Goal: Information Seeking & Learning: Check status

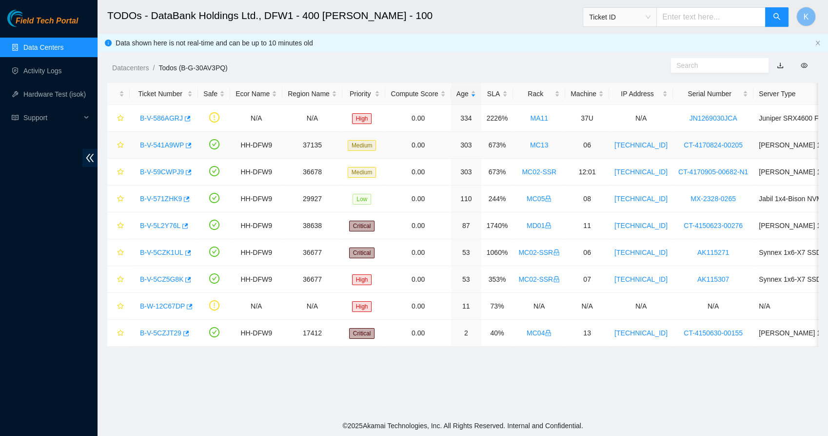
click at [162, 146] on link "B-V-541A9WP" at bounding box center [162, 145] width 44 height 8
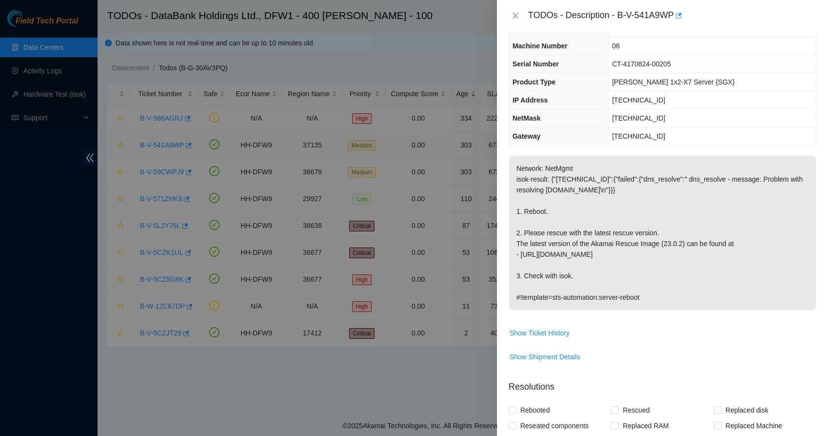
scroll to position [31, 0]
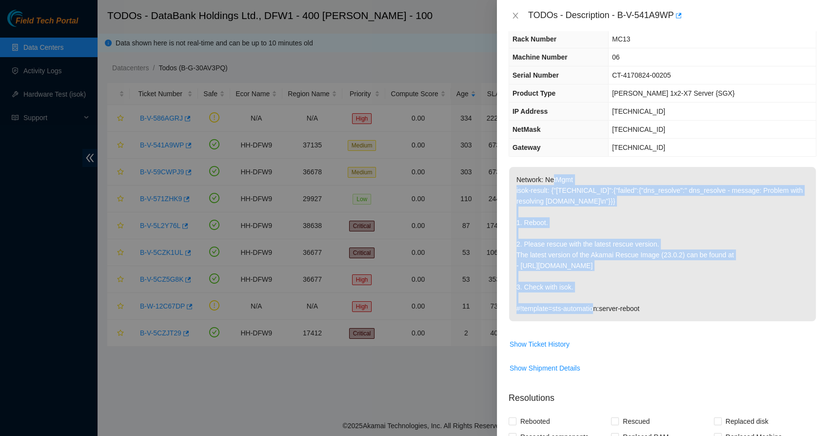
drag, startPoint x: 554, startPoint y: 181, endPoint x: 570, endPoint y: 283, distance: 103.2
click at [570, 283] on p "Network: NetMgmt isok-result: {"[TECHNICAL_ID]":{"failed":{"dns_resolve":" dns_…" at bounding box center [662, 244] width 307 height 154
click at [540, 275] on p "Network: NetMgmt isok-result: {"[TECHNICAL_ID]":{"failed":{"dns_resolve":" dns_…" at bounding box center [662, 244] width 307 height 154
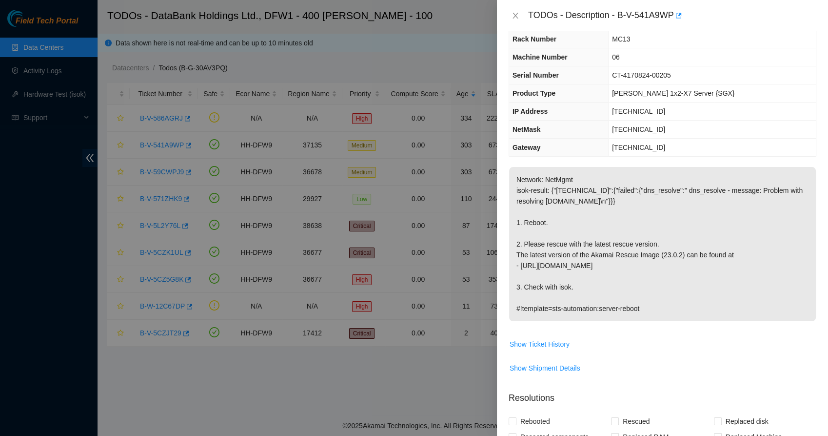
click at [556, 285] on p "Network: NetMgmt isok-result: {"[TECHNICAL_ID]":{"failed":{"dns_resolve":" dns_…" at bounding box center [662, 244] width 307 height 154
click at [531, 343] on span "Show Ticket History" at bounding box center [540, 344] width 60 height 11
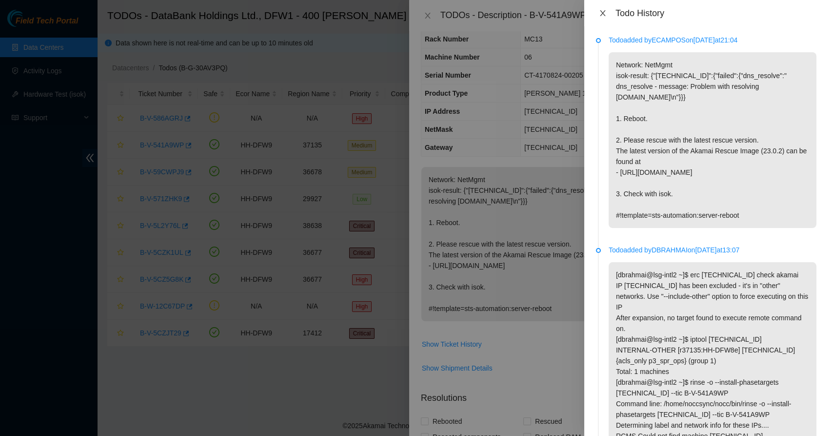
click at [604, 15] on icon "close" at bounding box center [602, 13] width 5 height 6
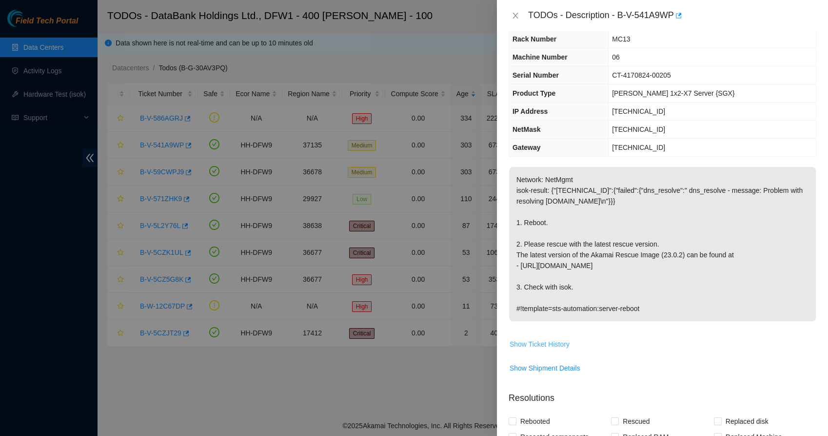
click at [532, 347] on span "Show Ticket History" at bounding box center [540, 344] width 60 height 11
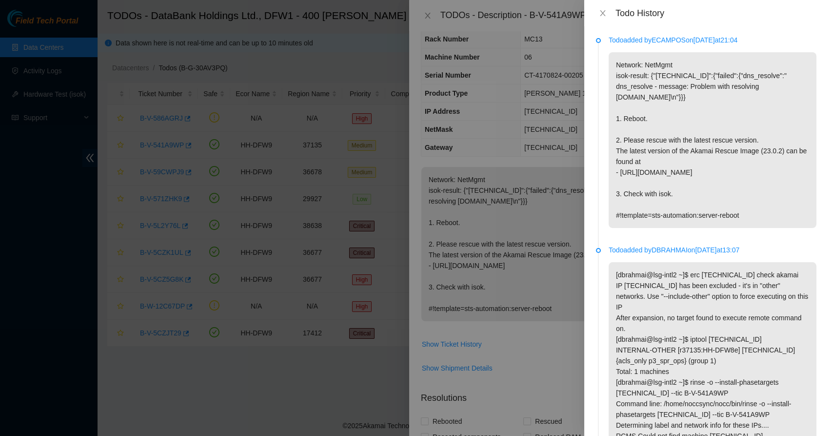
click at [662, 242] on li "Todo added by ECAMPOS on [DATE] 21:04 Network: NetMgmt isok-result: {"[TECHNICA…" at bounding box center [706, 143] width 220 height 210
drag, startPoint x: 662, startPoint y: 242, endPoint x: 661, endPoint y: 247, distance: 5.3
click at [661, 247] on p "Todo added by DBRAHMAI on [DATE] 13:07" at bounding box center [713, 249] width 208 height 11
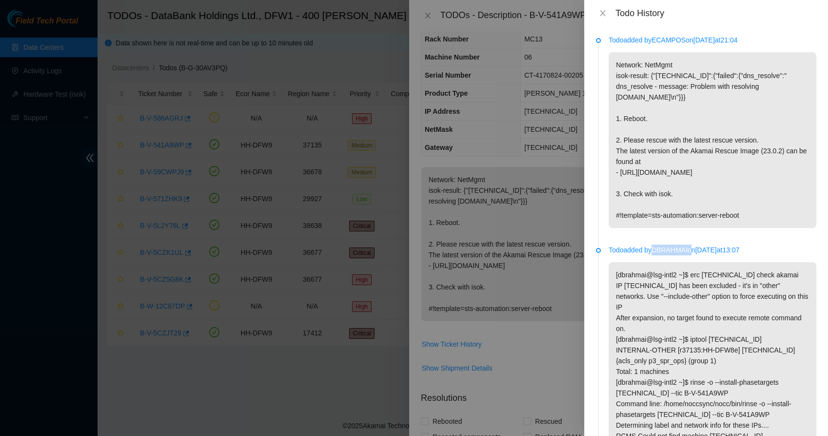
click at [661, 247] on p "Todo added by DBRAHMAI on [DATE] 13:07" at bounding box center [713, 249] width 208 height 11
drag, startPoint x: 661, startPoint y: 247, endPoint x: 642, endPoint y: 265, distance: 25.5
click at [642, 265] on p "[dbrahmai@lsg-intl2 ~]$ erc [TECHNICAL_ID] check akamai IP [TECHNICAL_ID] has b…" at bounding box center [713, 360] width 208 height 197
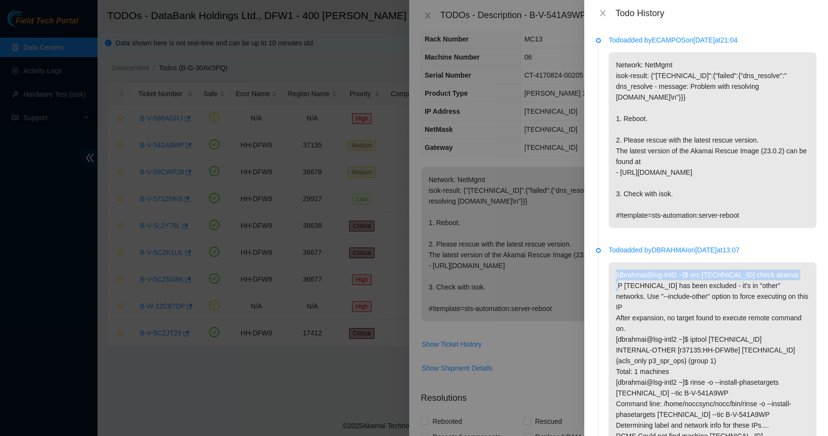
click at [642, 265] on p "[dbrahmai@lsg-intl2 ~]$ erc [TECHNICAL_ID] check akamai IP [TECHNICAL_ID] has b…" at bounding box center [713, 360] width 208 height 197
drag, startPoint x: 642, startPoint y: 265, endPoint x: 633, endPoint y: 288, distance: 24.3
click at [633, 288] on p "[dbrahmai@lsg-intl2 ~]$ erc [TECHNICAL_ID] check akamai IP [TECHNICAL_ID] has b…" at bounding box center [713, 360] width 208 height 197
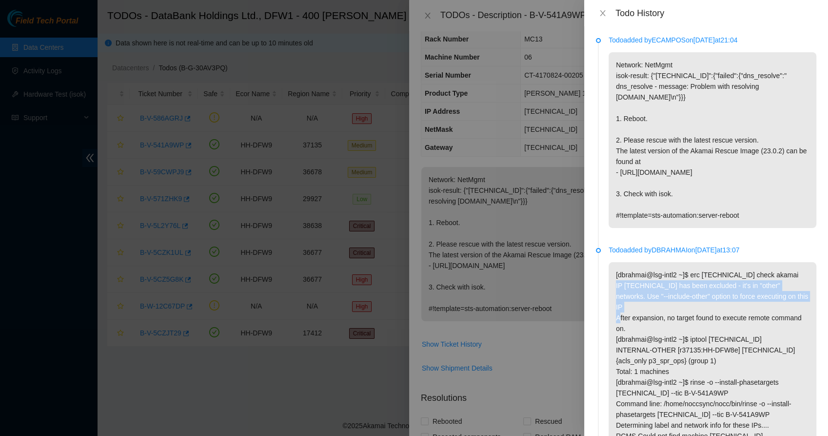
click at [633, 288] on p "[dbrahmai@lsg-intl2 ~]$ erc [TECHNICAL_ID] check akamai IP [TECHNICAL_ID] has b…" at bounding box center [713, 360] width 208 height 197
drag, startPoint x: 633, startPoint y: 288, endPoint x: 627, endPoint y: 304, distance: 17.3
click at [627, 304] on p "[dbrahmai@lsg-intl2 ~]$ erc [TECHNICAL_ID] check akamai IP [TECHNICAL_ID] has b…" at bounding box center [713, 360] width 208 height 197
click at [624, 195] on p "Network: NetMgmt isok-result: {"[TECHNICAL_ID]":{"failed":{"dns_resolve":" dns_…" at bounding box center [713, 140] width 208 height 176
click at [599, 10] on icon "close" at bounding box center [603, 13] width 8 height 8
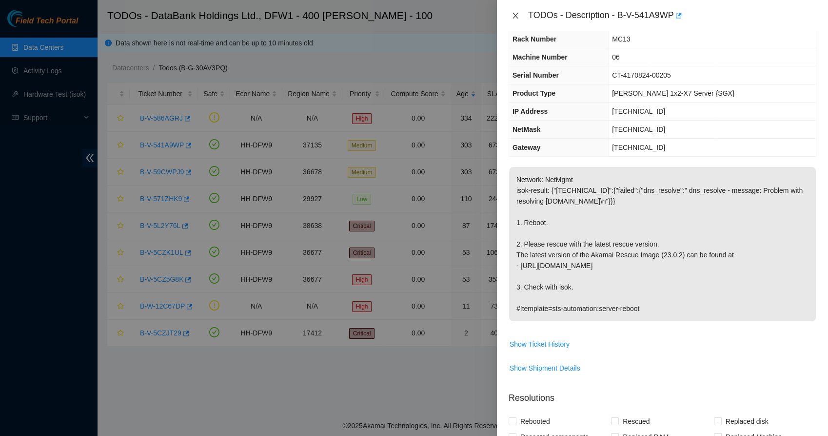
click at [520, 13] on button "Close" at bounding box center [516, 15] width 14 height 9
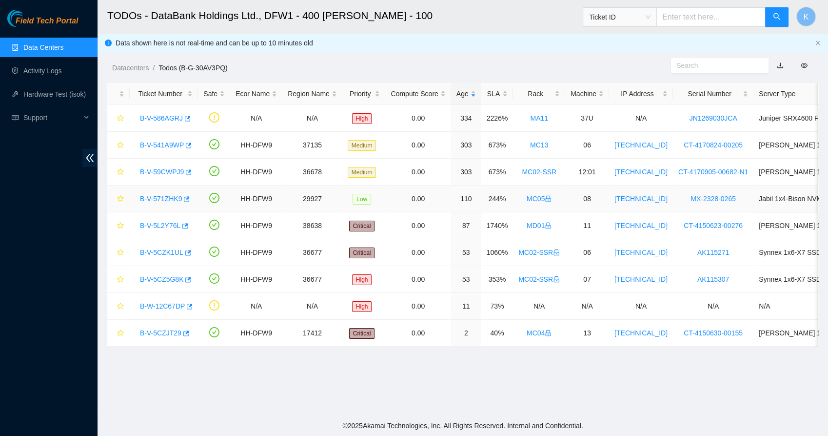
scroll to position [42, 0]
click at [168, 120] on link "B-V-586AGRJ" at bounding box center [161, 118] width 43 height 8
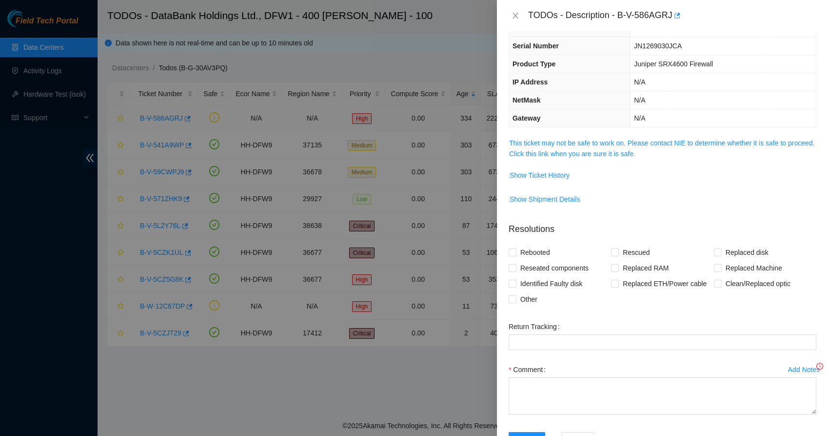
scroll to position [31, 0]
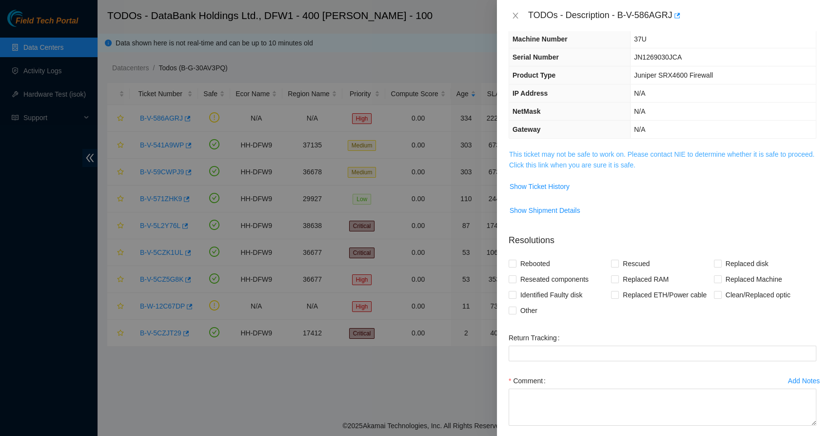
click at [540, 156] on link "This ticket may not be safe to work on. Please contact NIE to determine whether…" at bounding box center [661, 159] width 305 height 19
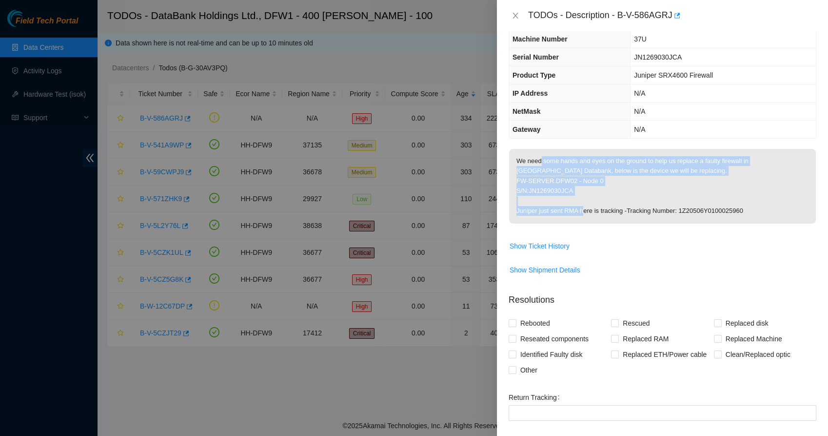
drag, startPoint x: 539, startPoint y: 163, endPoint x: 608, endPoint y: 205, distance: 80.6
click at [608, 205] on p "We need some hands and eyes on the ground to help us replace a faulty firewall …" at bounding box center [662, 186] width 307 height 75
drag, startPoint x: 608, startPoint y: 205, endPoint x: 592, endPoint y: 207, distance: 16.2
click at [592, 207] on p "We need some hands and eyes on the ground to help us replace a faulty firewall …" at bounding box center [662, 186] width 307 height 75
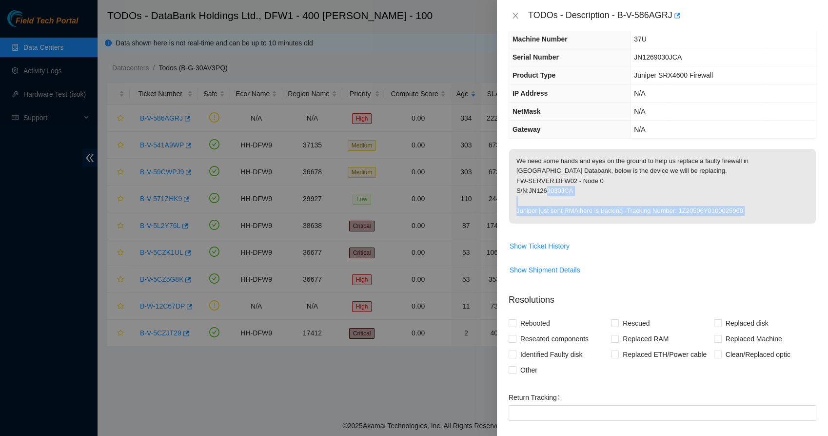
drag, startPoint x: 592, startPoint y: 207, endPoint x: 550, endPoint y: 233, distance: 49.3
click at [550, 233] on td "We need some hands and eyes on the ground to help us replace a faulty firewall …" at bounding box center [663, 192] width 308 height 89
drag, startPoint x: 550, startPoint y: 233, endPoint x: 548, endPoint y: 238, distance: 5.3
click at [548, 238] on button "Show Ticket History" at bounding box center [539, 246] width 61 height 16
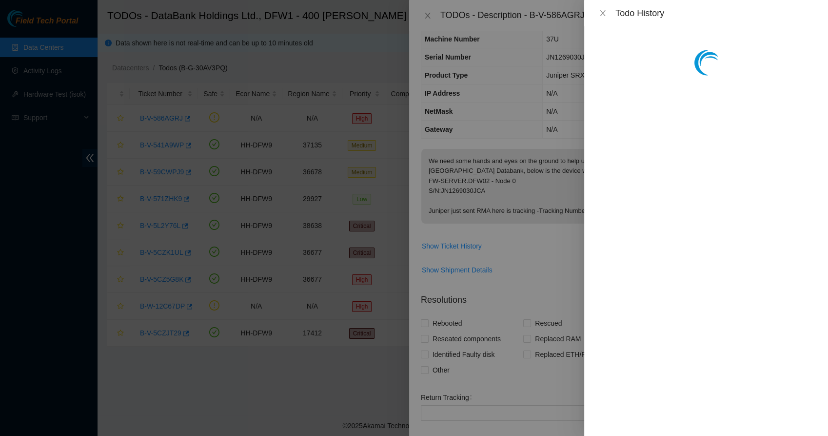
click at [548, 238] on div at bounding box center [414, 218] width 828 height 436
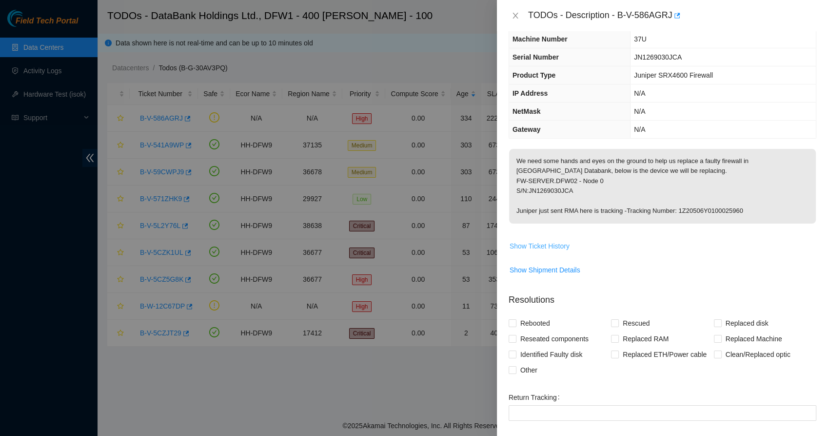
click at [541, 250] on span "Show Ticket History" at bounding box center [540, 245] width 60 height 11
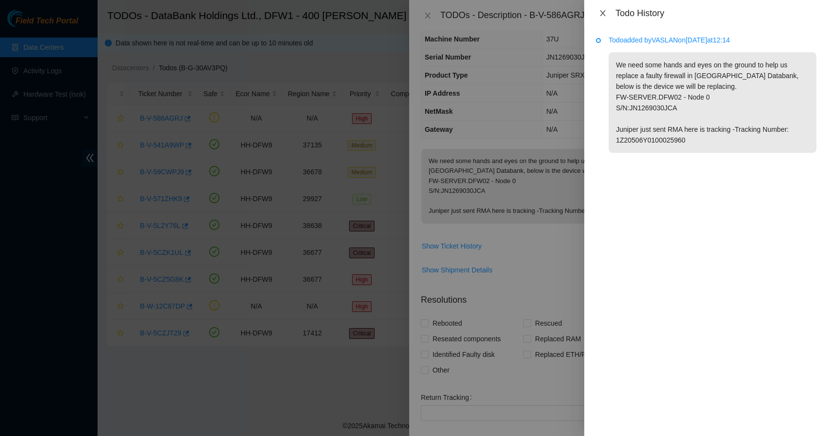
click at [600, 12] on icon "close" at bounding box center [603, 13] width 8 height 8
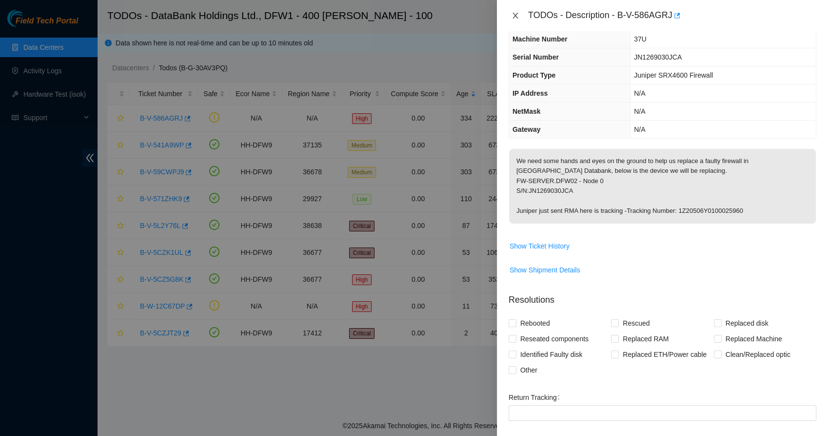
click at [516, 16] on icon "close" at bounding box center [515, 16] width 5 height 6
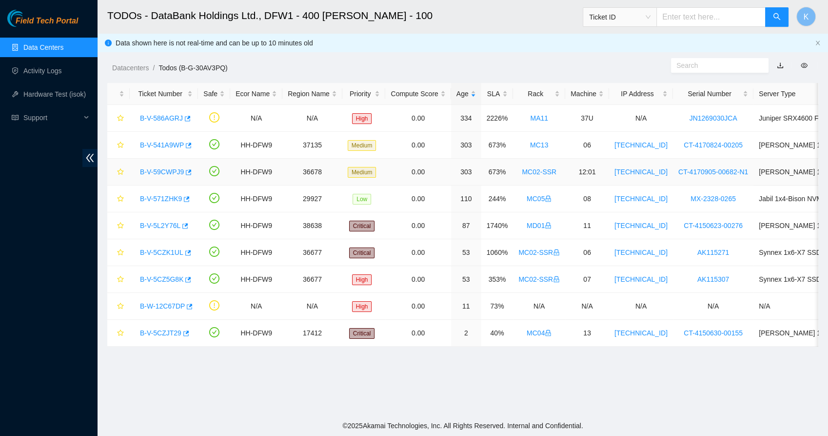
scroll to position [42, 0]
click at [169, 199] on link "B-V-571ZHK9" at bounding box center [161, 199] width 42 height 8
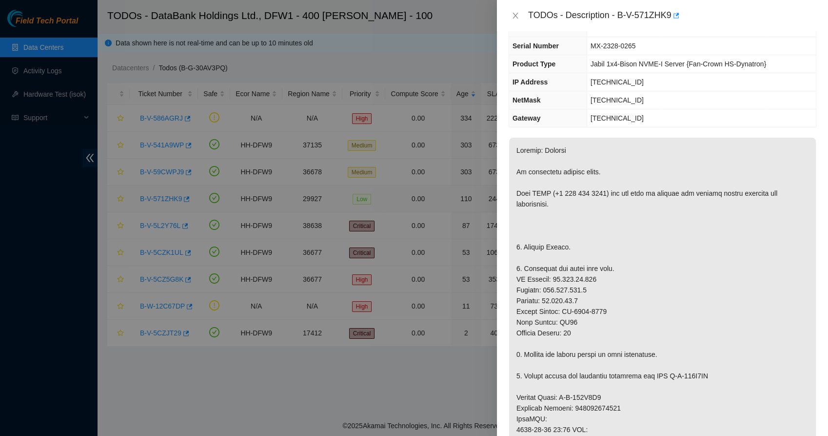
scroll to position [31, 0]
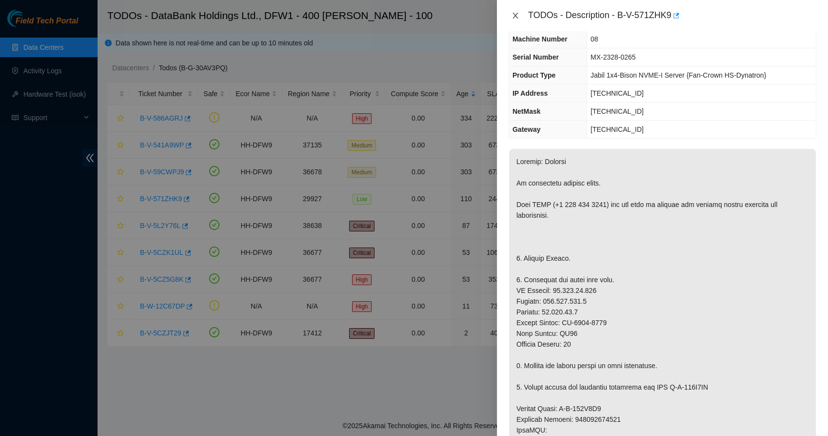
click at [512, 16] on icon "close" at bounding box center [516, 16] width 8 height 8
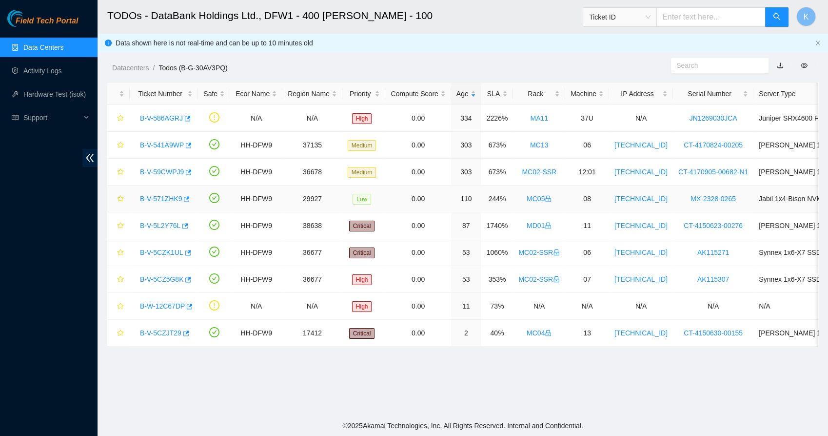
scroll to position [42, 0]
click at [172, 197] on link "B-V-571ZHK9" at bounding box center [161, 199] width 42 height 8
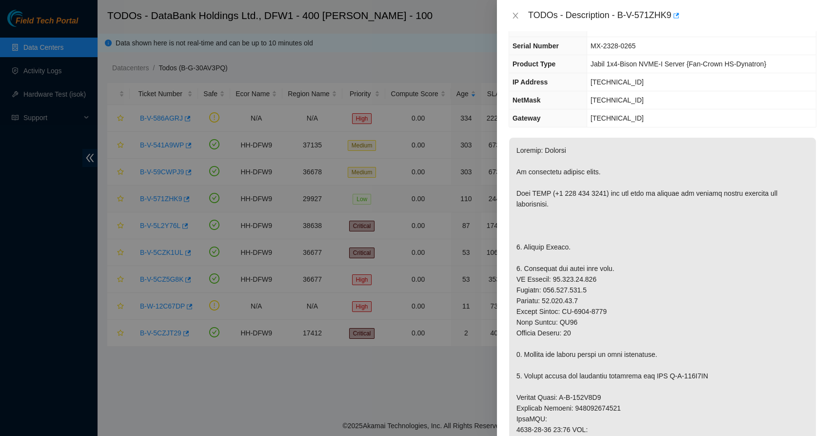
scroll to position [31, 0]
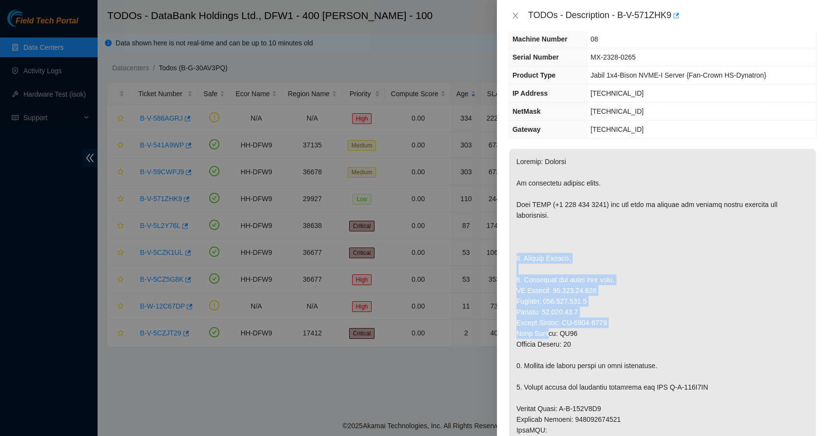
drag, startPoint x: 550, startPoint y: 246, endPoint x: 553, endPoint y: 329, distance: 83.0
click at [553, 329] on p at bounding box center [662, 440] width 307 height 583
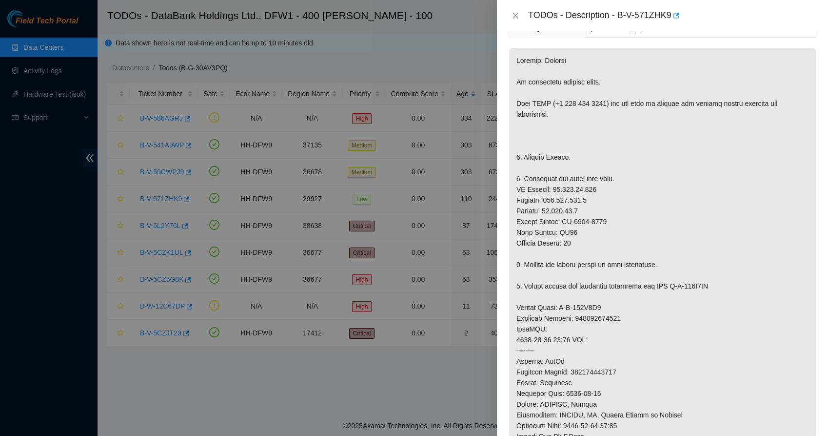
click at [553, 329] on p at bounding box center [662, 339] width 307 height 583
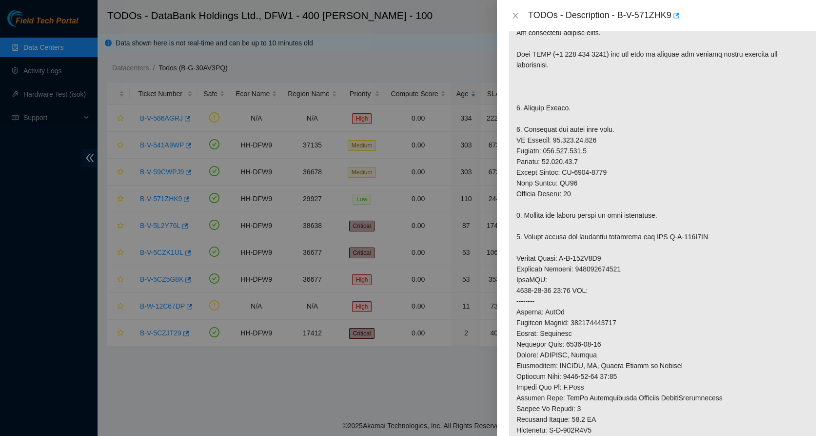
scroll to position [0, 0]
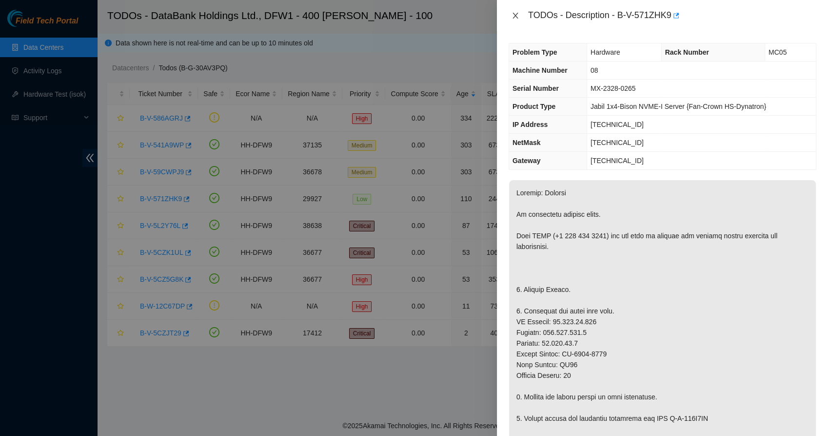
click at [517, 17] on icon "close" at bounding box center [515, 16] width 5 height 6
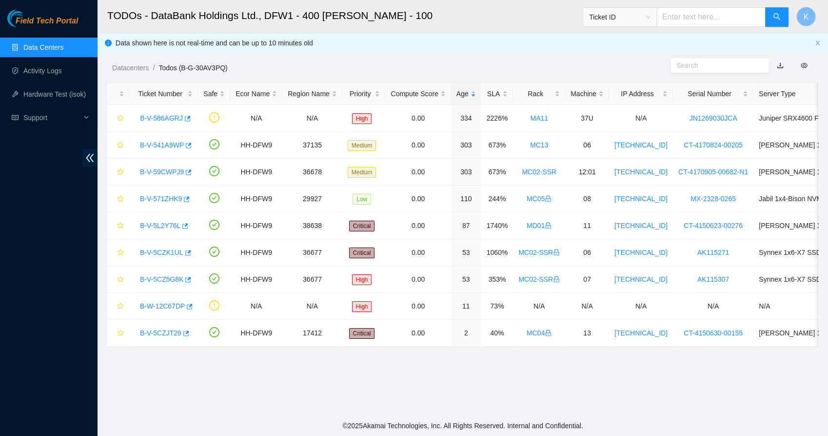
click at [182, 419] on footer "© 2025 Akamai Technologies, Inc. All Rights Reserved. Internal and Confidential." at bounding box center [463, 425] width 731 height 20
click at [54, 37] on ul "Data Centers Activity Logs Hardware Test (isok) Support" at bounding box center [49, 83] width 98 height 94
click at [51, 51] on link "Data Centers" at bounding box center [43, 47] width 40 height 8
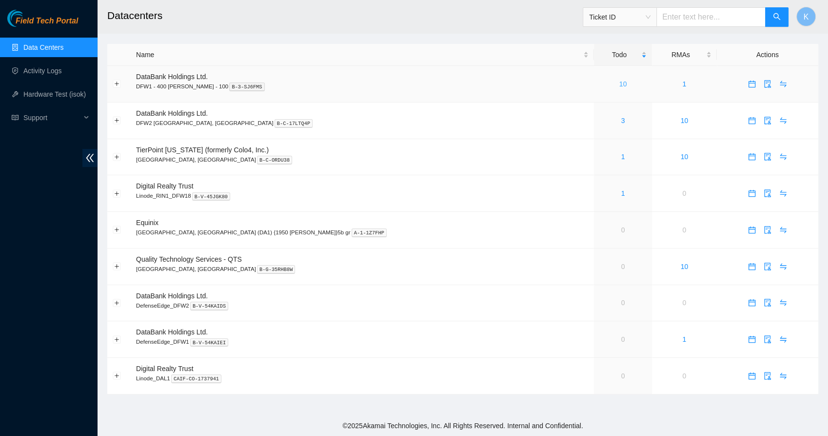
click at [620, 81] on link "10" at bounding box center [624, 84] width 8 height 8
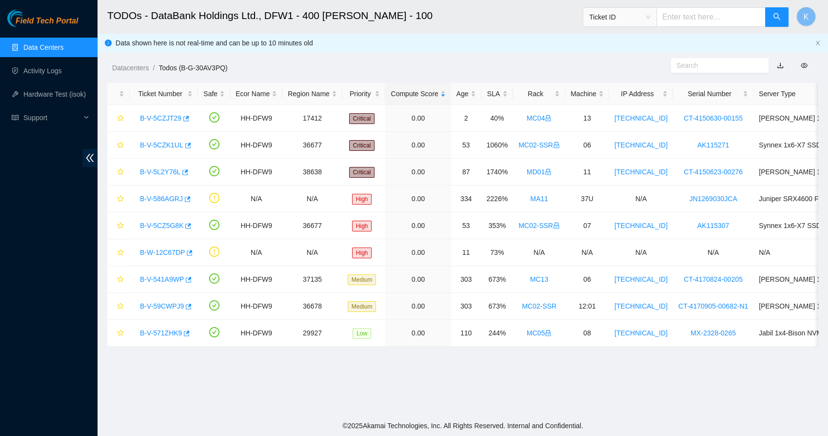
click at [346, 383] on main "TODOs - DataBank Holdings Ltd., DFW1 - 400 [PERSON_NAME] - 100 Ticket ID K Data…" at bounding box center [463, 207] width 731 height 415
click at [397, 66] on ol "Datacenters / Todos (B-G-30AV3PQ) /" at bounding box center [379, 67] width 534 height 11
click at [42, 47] on link "Data Centers" at bounding box center [43, 47] width 40 height 8
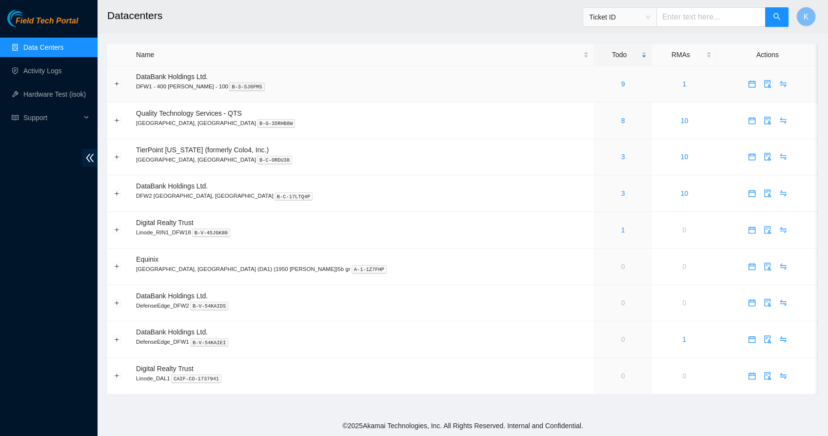
drag, startPoint x: 0, startPoint y: 0, endPoint x: 546, endPoint y: 88, distance: 553.5
click at [600, 88] on div "9" at bounding box center [623, 84] width 47 height 11
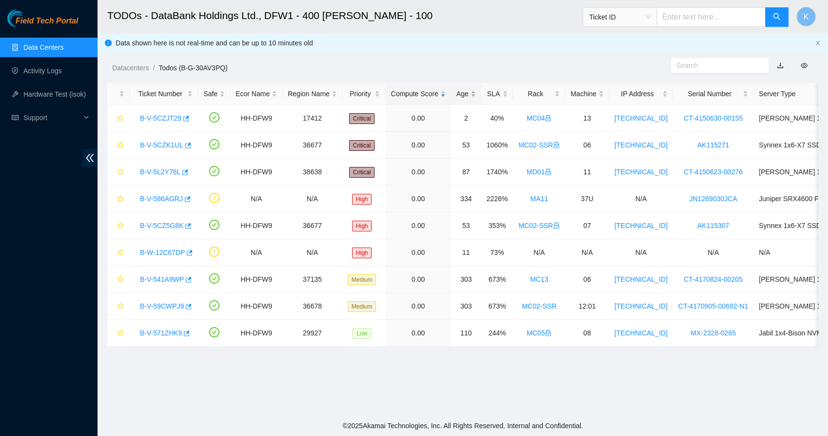
click at [461, 92] on div "Age" at bounding box center [467, 93] width 20 height 11
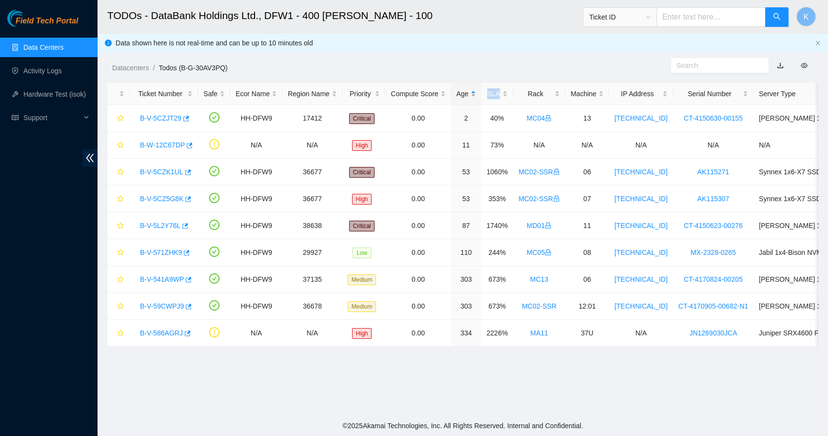
click at [461, 92] on div "Age" at bounding box center [467, 93] width 20 height 11
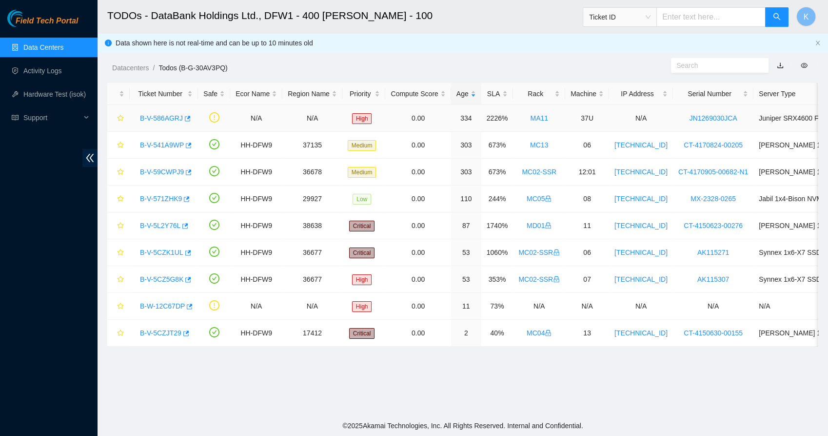
click at [164, 113] on div "B-V-586AGRJ" at bounding box center [164, 118] width 58 height 16
drag, startPoint x: 165, startPoint y: 113, endPoint x: 163, endPoint y: 120, distance: 7.1
click at [163, 120] on link "B-V-586AGRJ" at bounding box center [161, 118] width 43 height 8
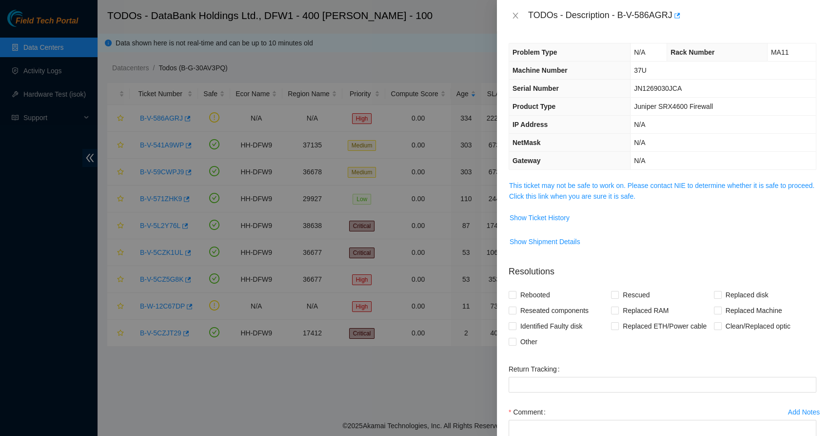
click at [529, 85] on span "Serial Number" at bounding box center [536, 88] width 46 height 8
click at [554, 184] on link "This ticket may not be safe to work on. Please contact NIE to determine whether…" at bounding box center [661, 190] width 305 height 19
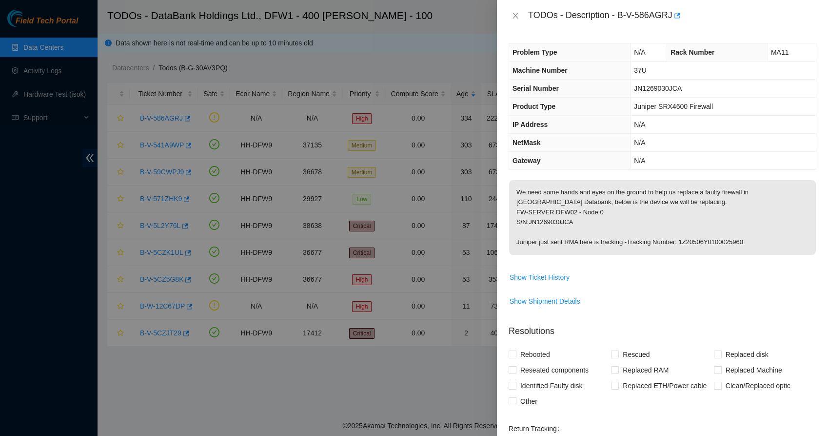
click at [553, 133] on th "IP Address" at bounding box center [569, 125] width 121 height 18
click at [513, 18] on icon "close" at bounding box center [515, 16] width 5 height 6
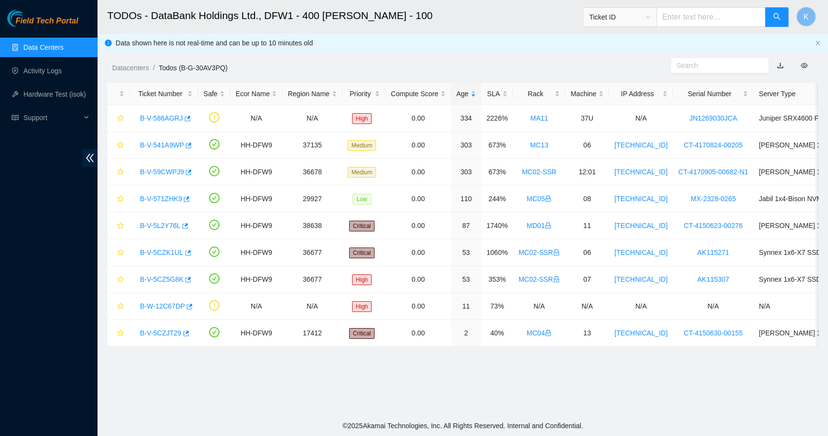
click at [349, 58] on div "Datacenters / Todos (B-G-30AV3PQ) /" at bounding box center [372, 46] width 548 height 55
click at [161, 144] on link "B-V-541A9WP" at bounding box center [162, 145] width 44 height 8
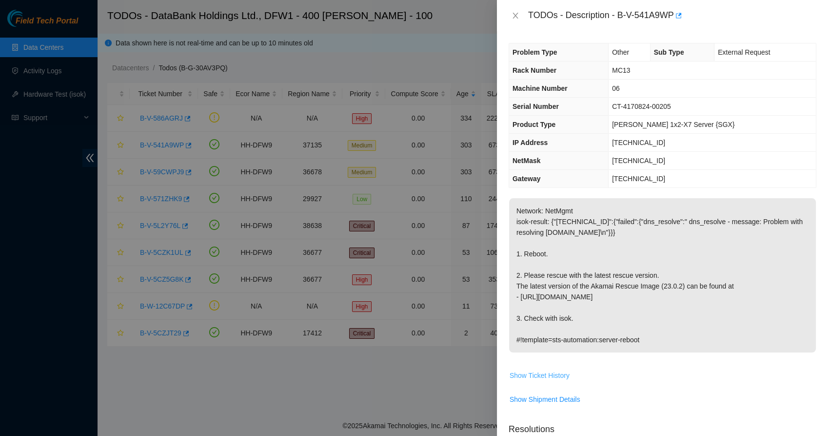
click at [539, 371] on span "Show Ticket History" at bounding box center [540, 375] width 60 height 11
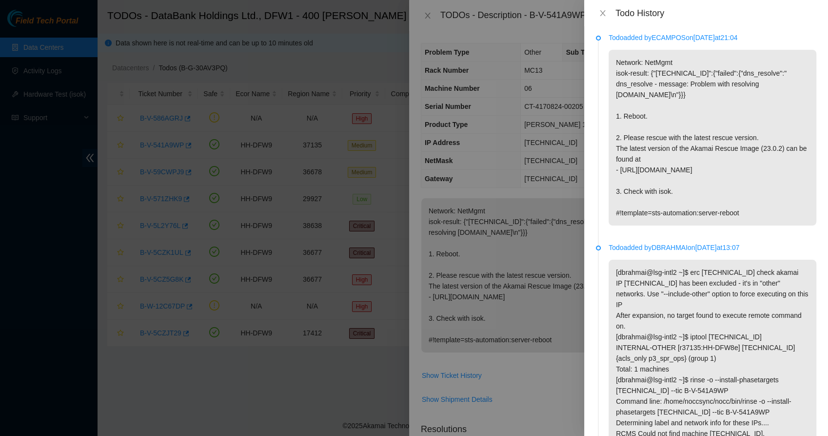
scroll to position [2, 0]
click at [601, 16] on icon "close" at bounding box center [602, 13] width 5 height 6
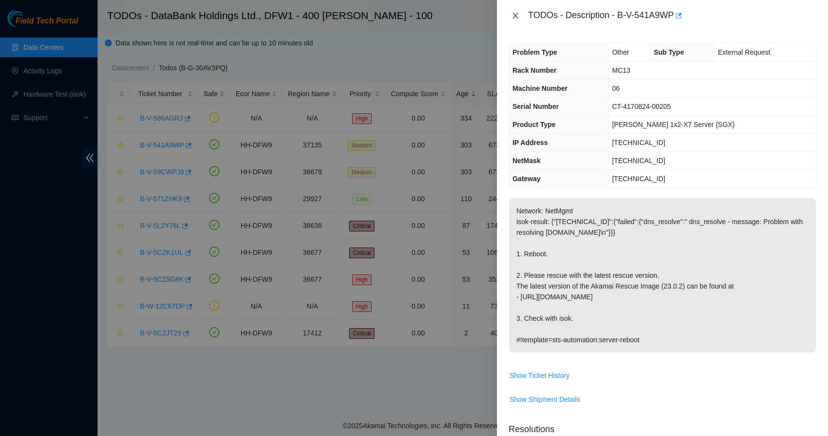
click at [515, 13] on icon "close" at bounding box center [516, 16] width 8 height 8
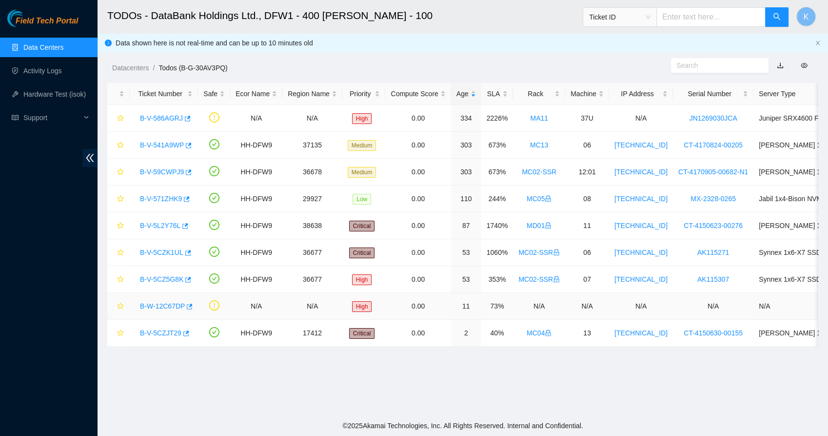
click at [157, 302] on link "B-W-12C67DP" at bounding box center [162, 306] width 45 height 8
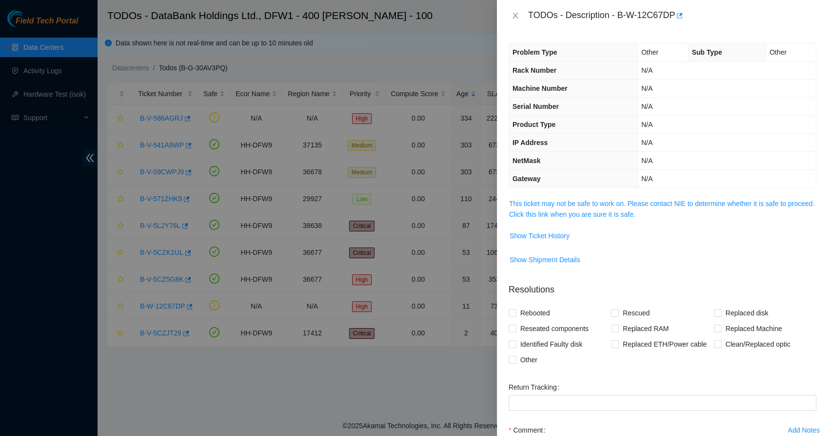
click at [558, 194] on div "Problem Type Other Sub Type Other Rack Number N/A Machine Number N/A Serial Num…" at bounding box center [662, 233] width 331 height 404
click at [559, 209] on link "This ticket may not be safe to work on. Please contact NIE to determine whether…" at bounding box center [661, 209] width 305 height 19
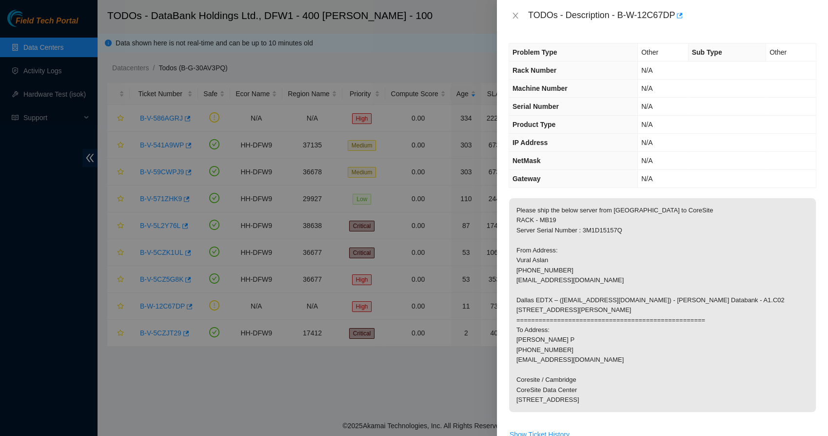
click at [545, 215] on p "Please ship the below server from Dallas to CoreSite RACK - MB19 Server Serial …" at bounding box center [662, 305] width 307 height 214
drag, startPoint x: 545, startPoint y: 215, endPoint x: 539, endPoint y: 242, distance: 28.0
click at [539, 242] on p "Please ship the below server from Dallas to CoreSite RACK - MB19 Server Serial …" at bounding box center [662, 305] width 307 height 214
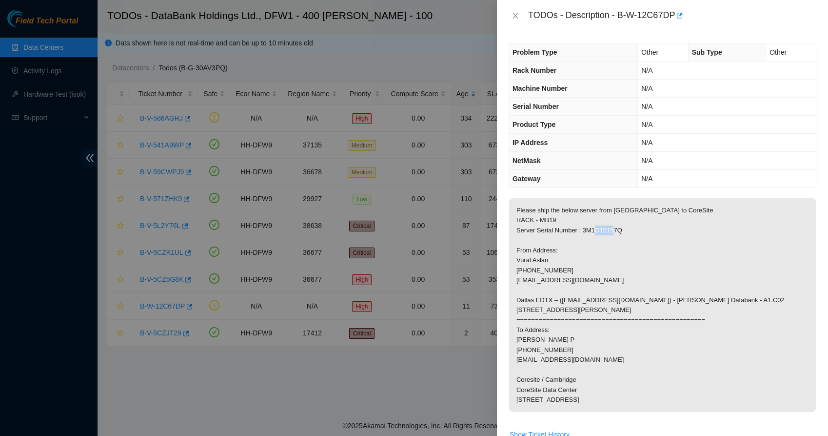
click at [539, 242] on p "Please ship the below server from Dallas to CoreSite RACK - MB19 Server Serial …" at bounding box center [662, 305] width 307 height 214
drag, startPoint x: 539, startPoint y: 242, endPoint x: 537, endPoint y: 262, distance: 20.6
click at [537, 262] on p "Please ship the below server from Dallas to CoreSite RACK - MB19 Server Serial …" at bounding box center [662, 305] width 307 height 214
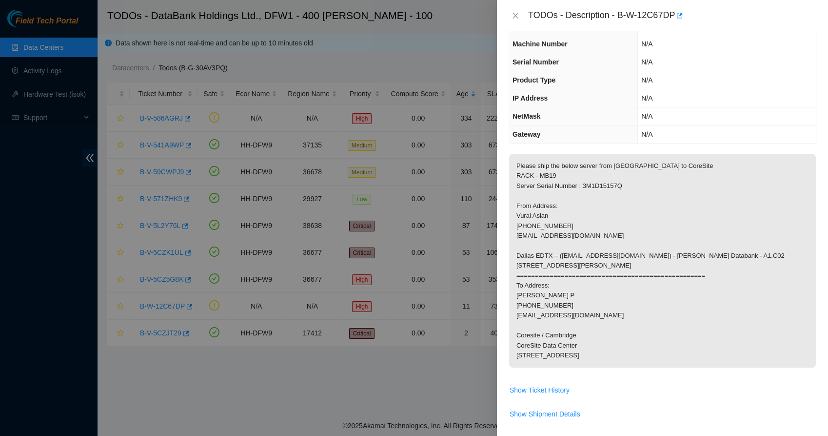
scroll to position [45, 0]
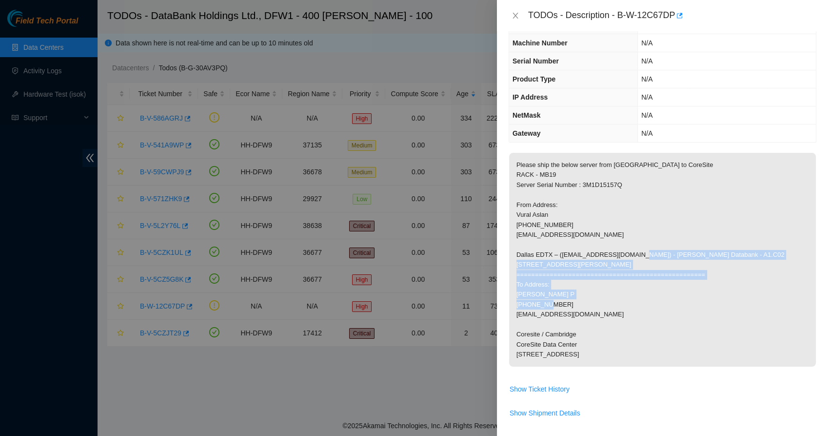
drag, startPoint x: 541, startPoint y: 326, endPoint x: 542, endPoint y: 337, distance: 10.8
click at [542, 337] on p "Please ship the below server from Dallas to CoreSite RACK - MB19 Server Serial …" at bounding box center [662, 260] width 307 height 214
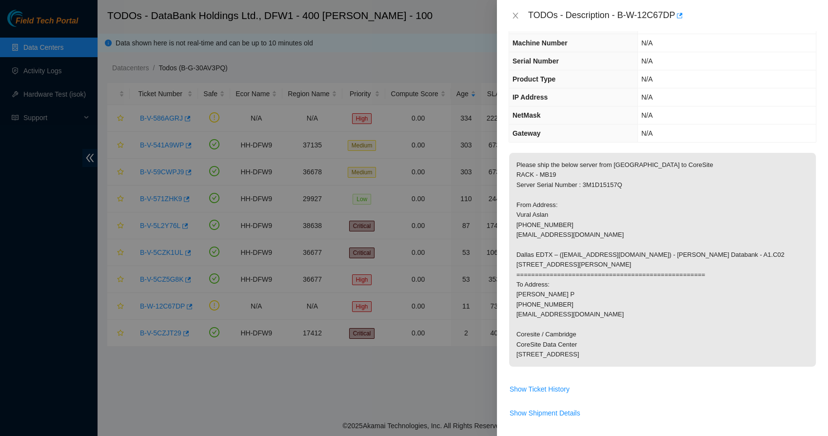
click at [531, 366] on p "Please ship the below server from Dallas to CoreSite RACK - MB19 Server Serial …" at bounding box center [662, 260] width 307 height 214
click at [516, 15] on icon "close" at bounding box center [515, 16] width 5 height 6
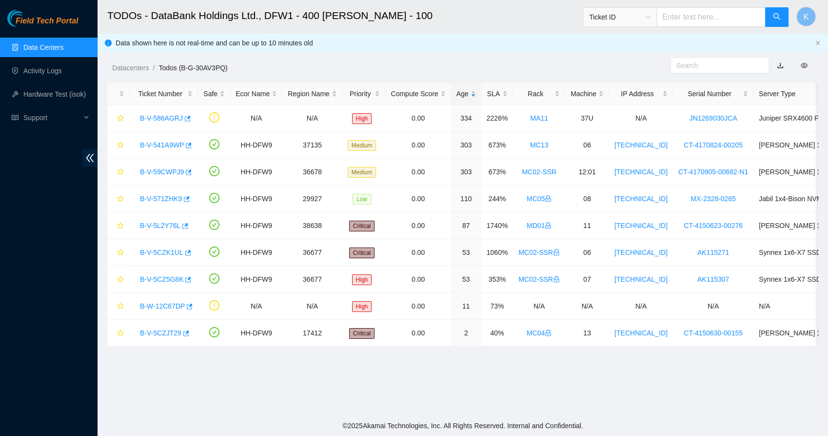
scroll to position [56, 0]
click at [40, 45] on link "Data Centers" at bounding box center [43, 47] width 40 height 8
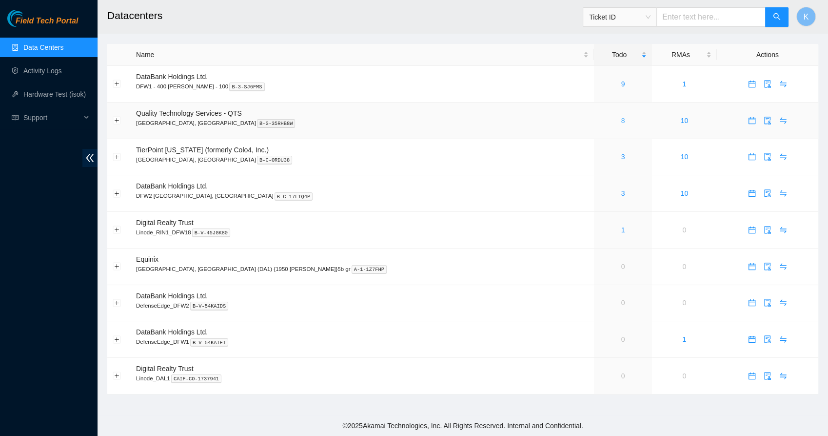
click at [621, 121] on link "8" at bounding box center [623, 121] width 4 height 8
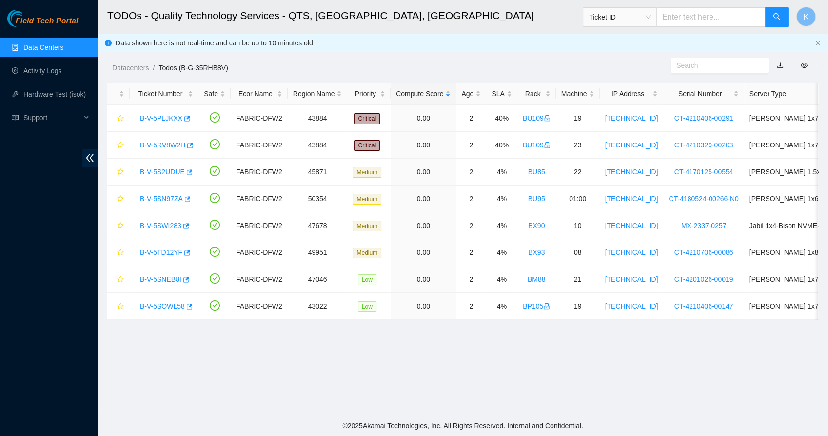
click at [48, 47] on link "Data Centers" at bounding box center [43, 47] width 40 height 8
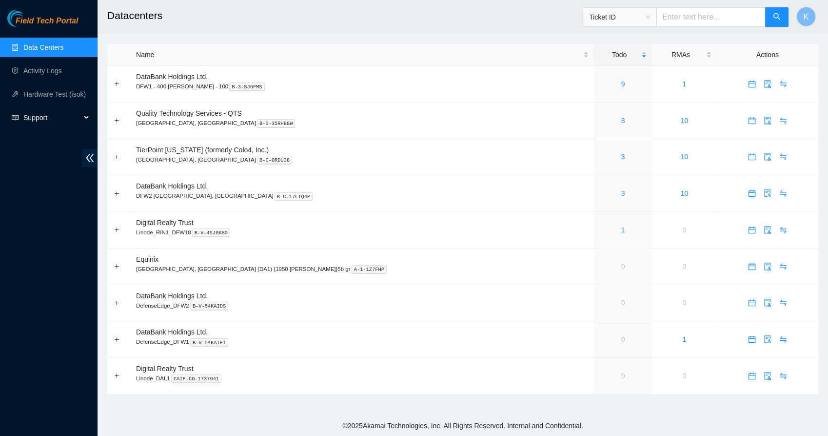
click at [40, 120] on span "Support" at bounding box center [52, 118] width 58 height 20
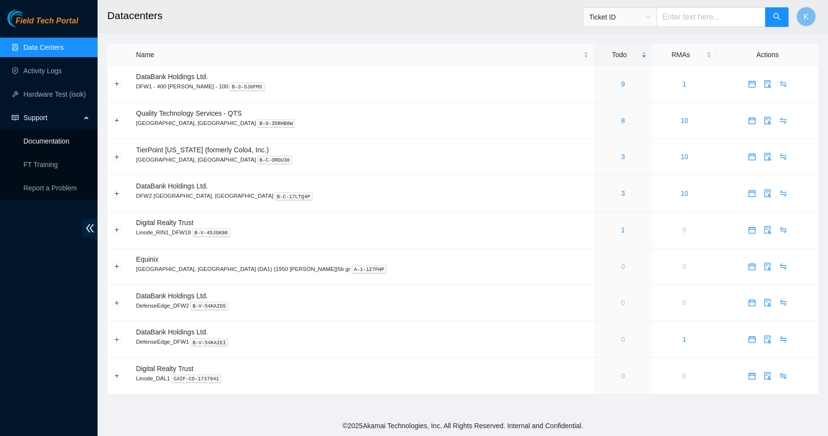
click at [43, 137] on link "Documentation" at bounding box center [46, 141] width 46 height 8
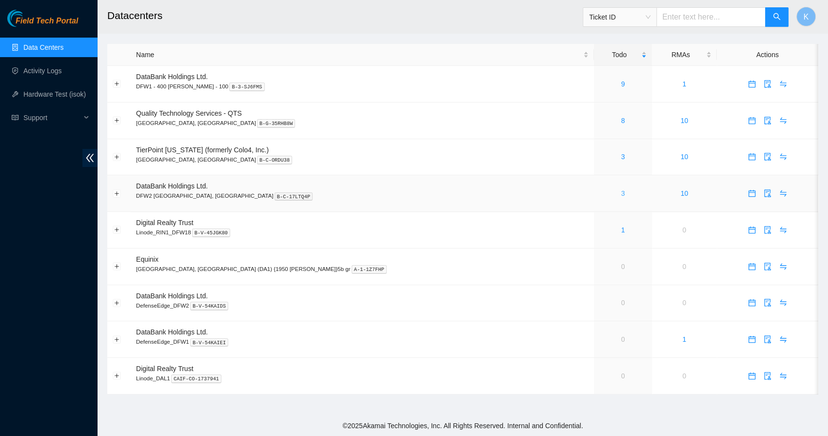
click at [621, 192] on link "3" at bounding box center [623, 193] width 4 height 8
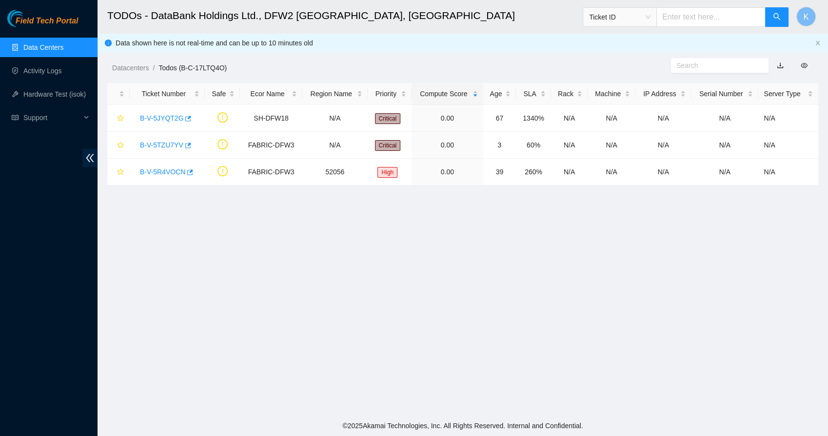
click at [372, 212] on main "TODOs - DataBank Holdings Ltd., DFW2 Richardson, TX Ticket ID K Data shown here…" at bounding box center [463, 207] width 731 height 415
click at [38, 47] on link "Data Centers" at bounding box center [43, 47] width 40 height 8
